Goal: Task Accomplishment & Management: Manage account settings

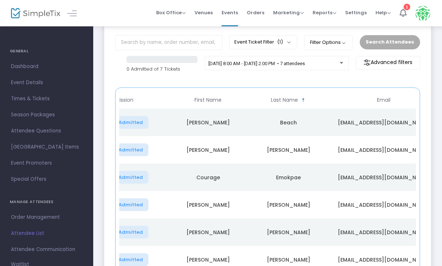
scroll to position [39, 0]
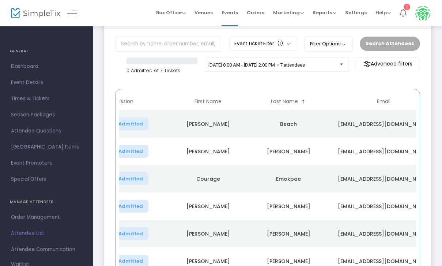
click at [406, 12] on li "1" at bounding box center [403, 13] width 16 height 26
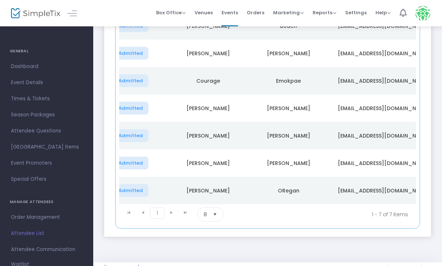
scroll to position [138, 0]
